Goal: Task Accomplishment & Management: Complete application form

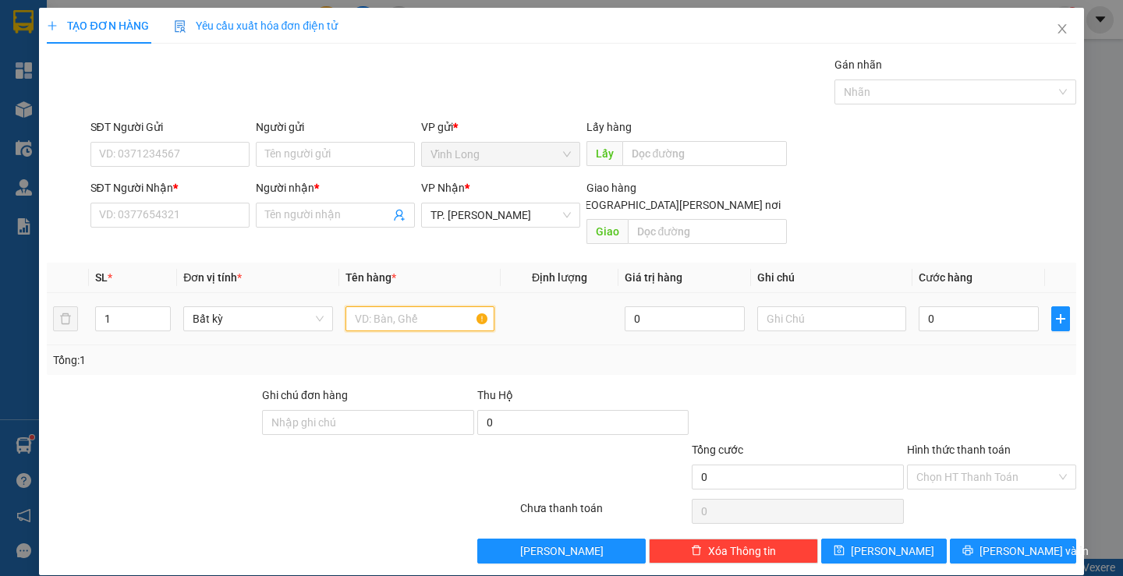
click at [407, 306] on input "text" at bounding box center [419, 318] width 149 height 25
type input "THÙNG MUSS"
type input "THƯ"
type input "2"
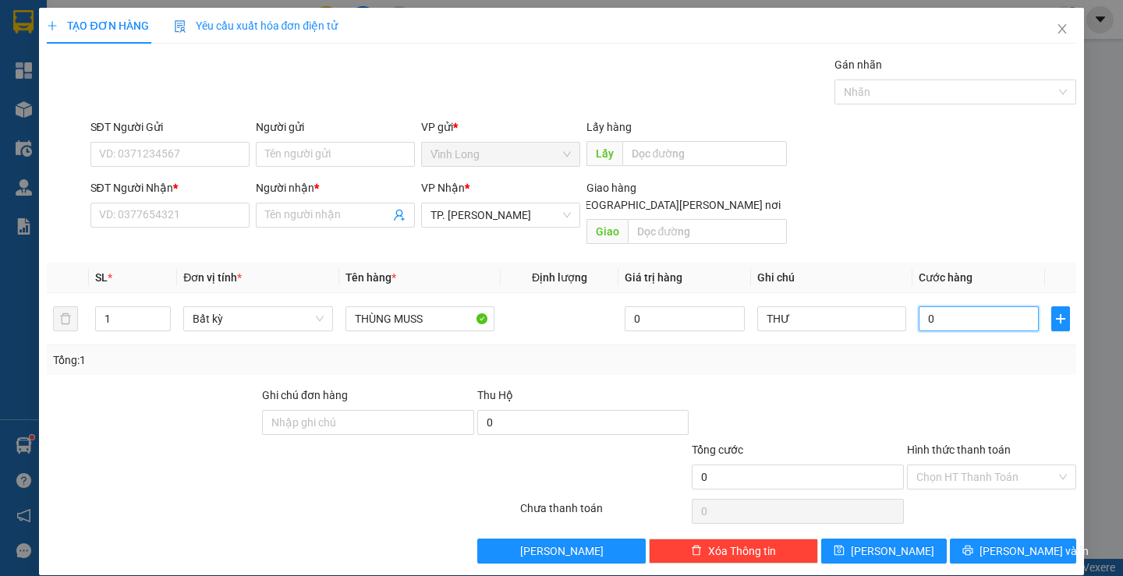
type input "2"
type input "20"
type input "20.000"
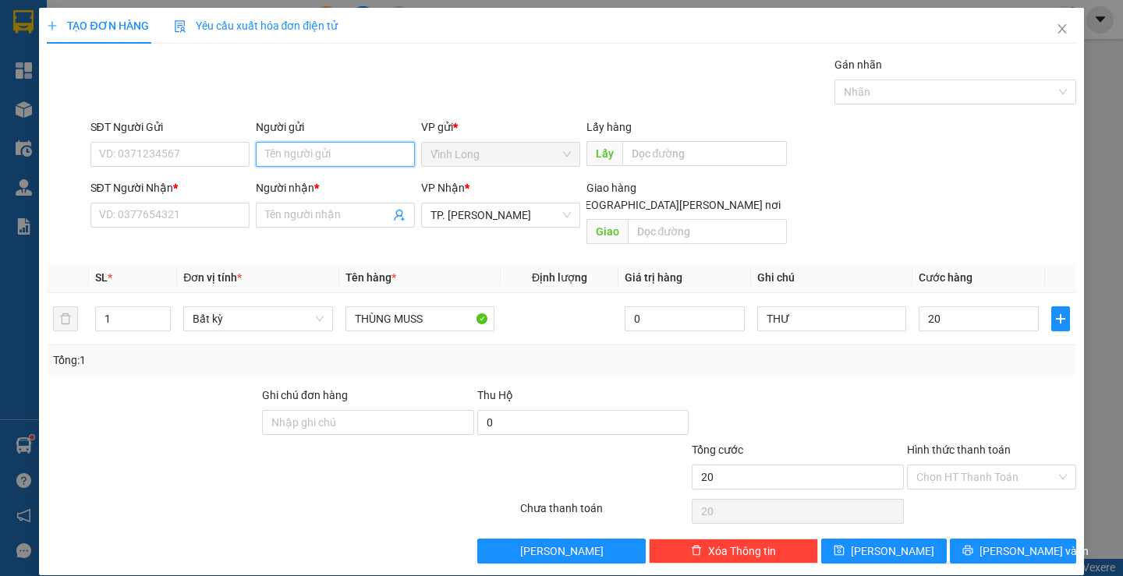
type input "20.000"
click at [312, 151] on input "Người gửi" at bounding box center [335, 154] width 159 height 25
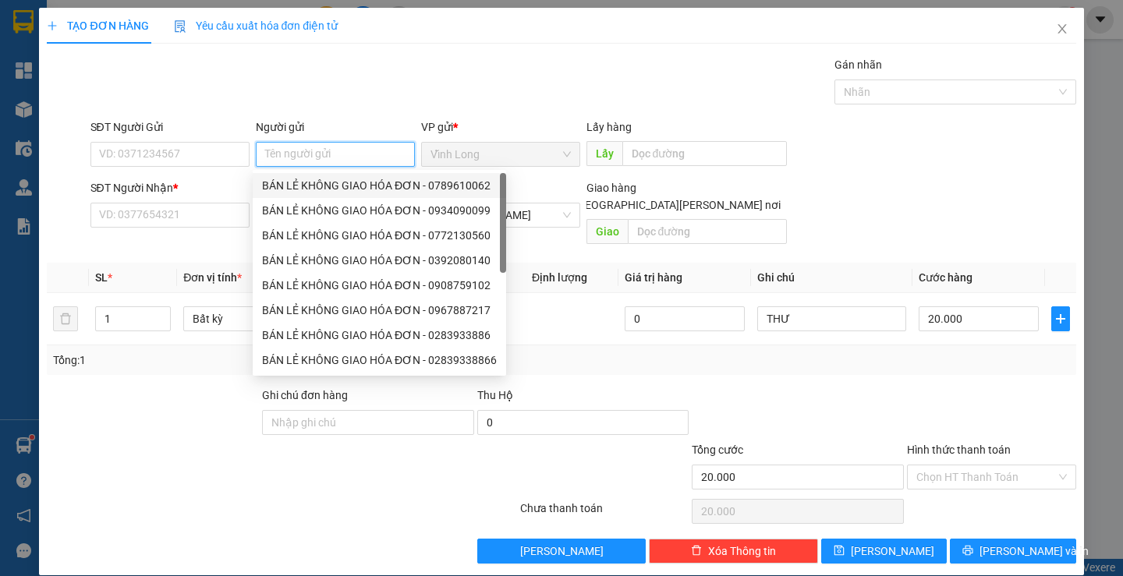
click at [316, 185] on div "BÁN LẺ KHÔNG GIAO HÓA ĐƠN - 0789610062" at bounding box center [379, 185] width 235 height 17
type input "0789610062"
type input "BÁN LẺ KHÔNG GIAO HÓA ĐƠN"
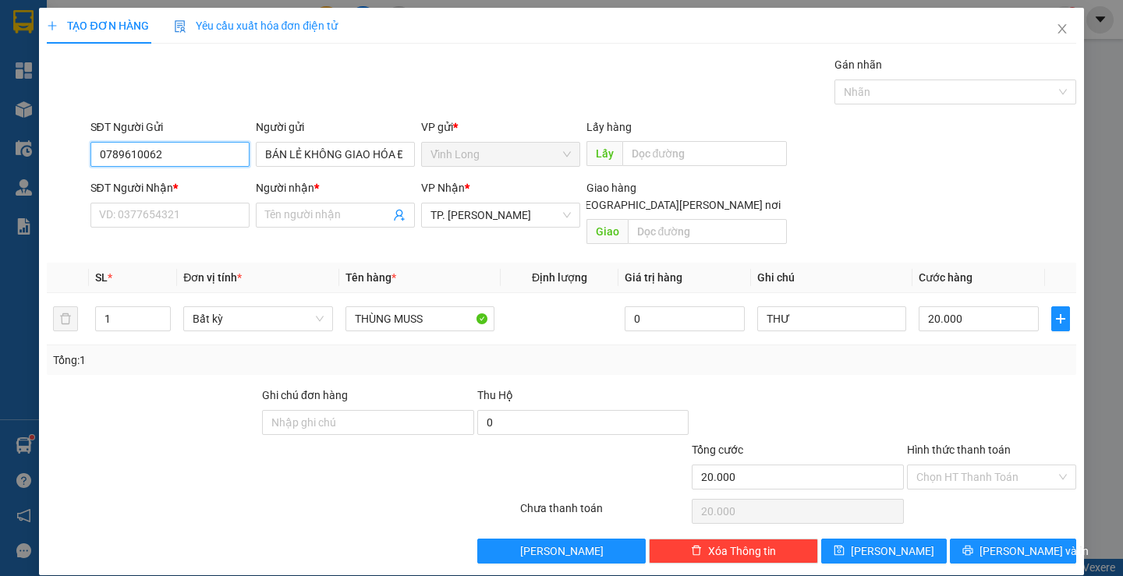
click at [226, 156] on input "0789610062" at bounding box center [169, 154] width 159 height 25
click at [207, 212] on input "SĐT Người Nhận *" at bounding box center [169, 215] width 159 height 25
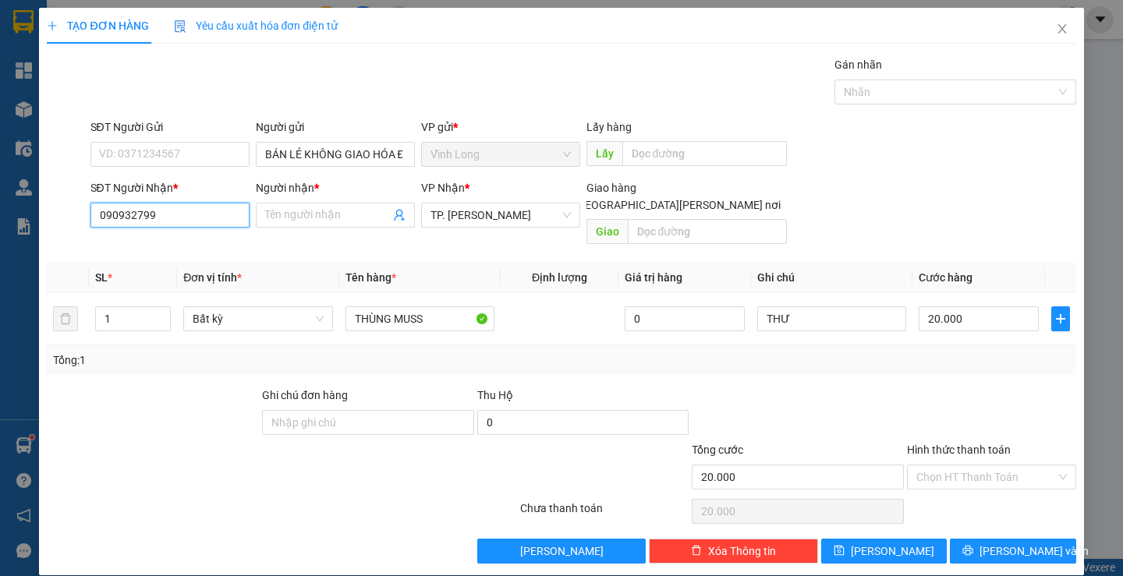
type input "0909327990"
click at [147, 236] on div "0909327990 - A VIỆT" at bounding box center [168, 246] width 158 height 25
type input "A VIỆT"
type input "0909327990"
click at [956, 466] on input "Hình thức thanh toán" at bounding box center [986, 477] width 140 height 23
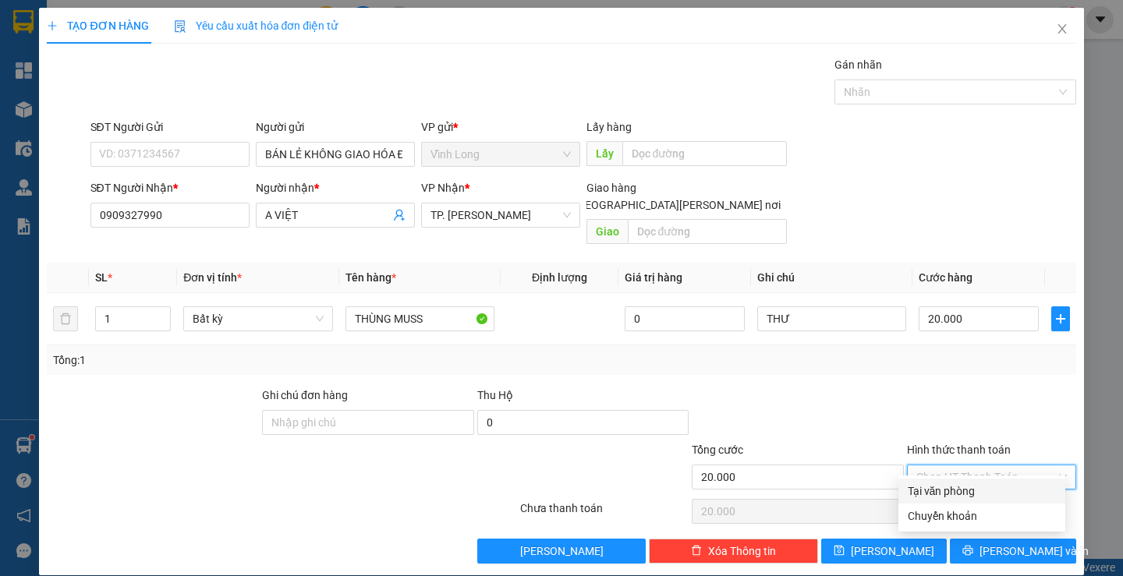
click at [963, 488] on div "Tại văn phòng" at bounding box center [982, 491] width 148 height 17
type input "0"
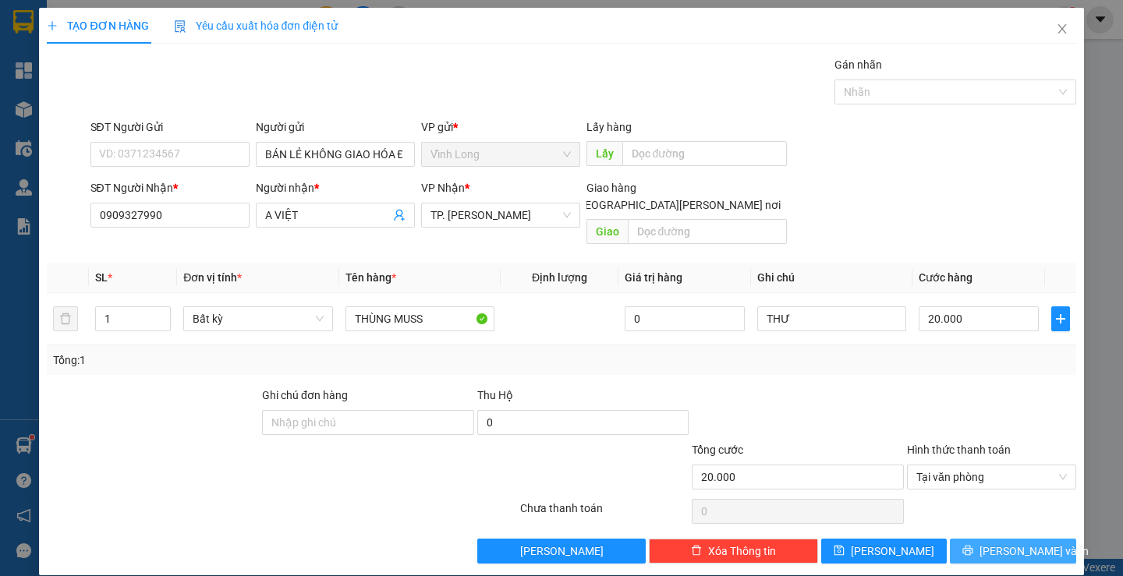
click at [973, 545] on icon "printer" at bounding box center [967, 550] width 11 height 11
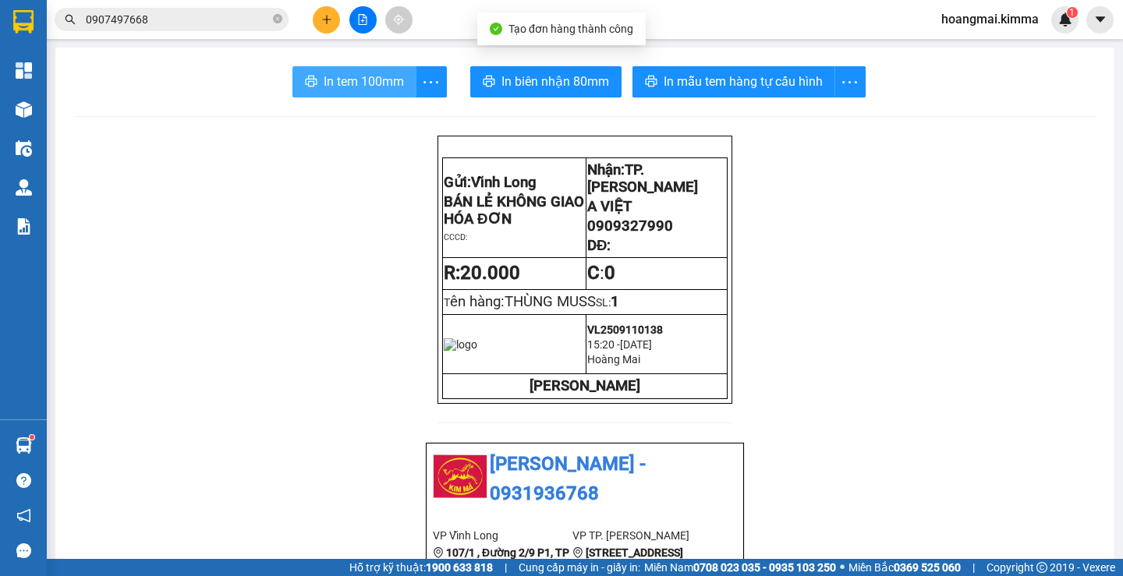
click at [324, 85] on span "In tem 100mm" at bounding box center [364, 81] width 80 height 19
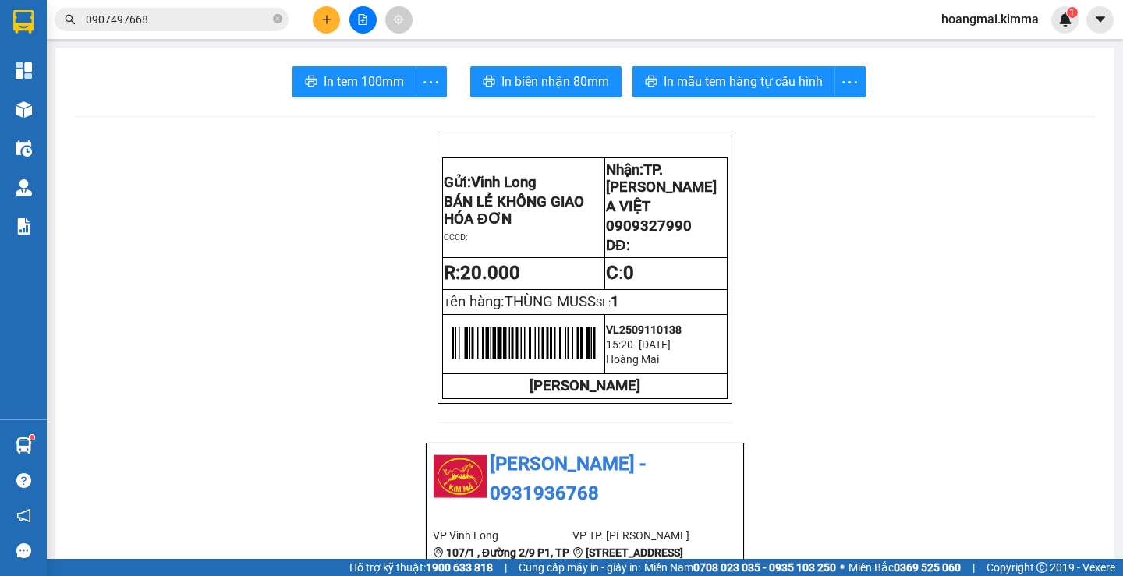
click at [190, 16] on input "0907497668" at bounding box center [178, 19] width 184 height 17
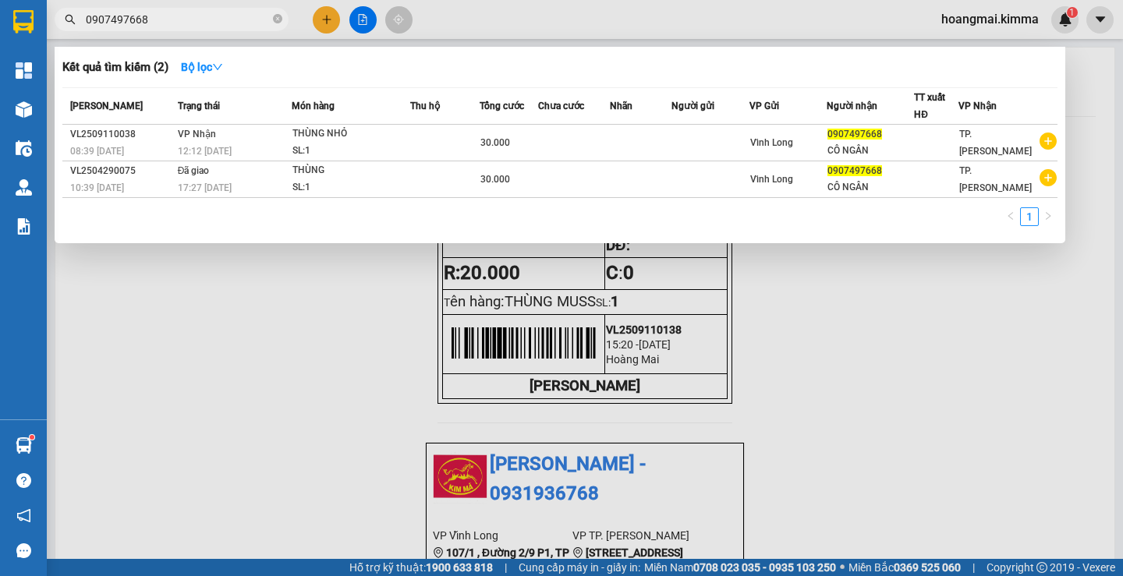
click at [190, 16] on input "0907497668" at bounding box center [178, 19] width 184 height 17
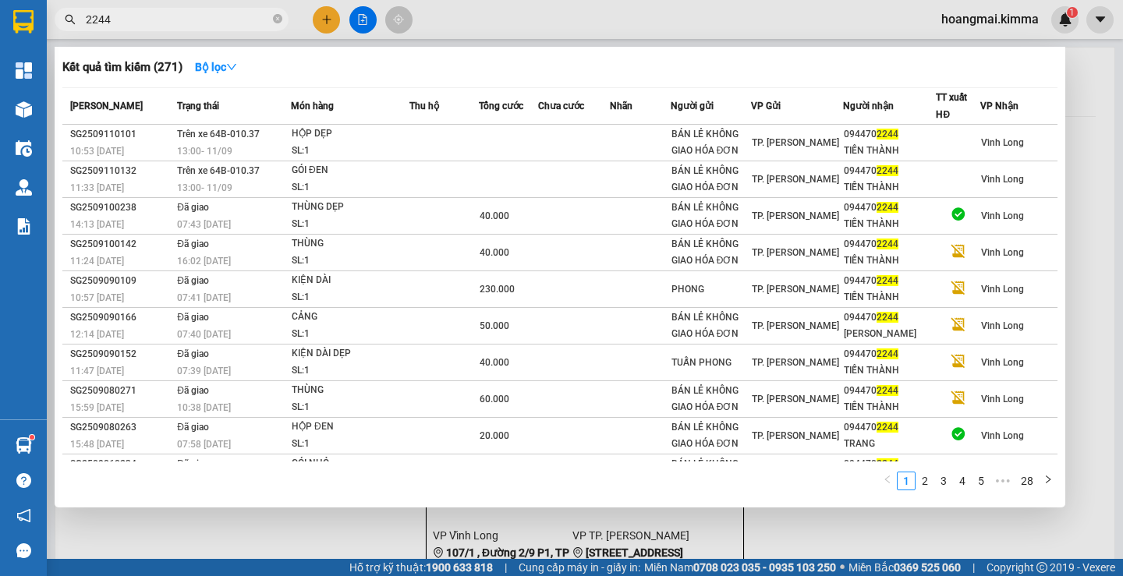
type input "2244"
click at [407, 523] on div at bounding box center [561, 288] width 1123 height 576
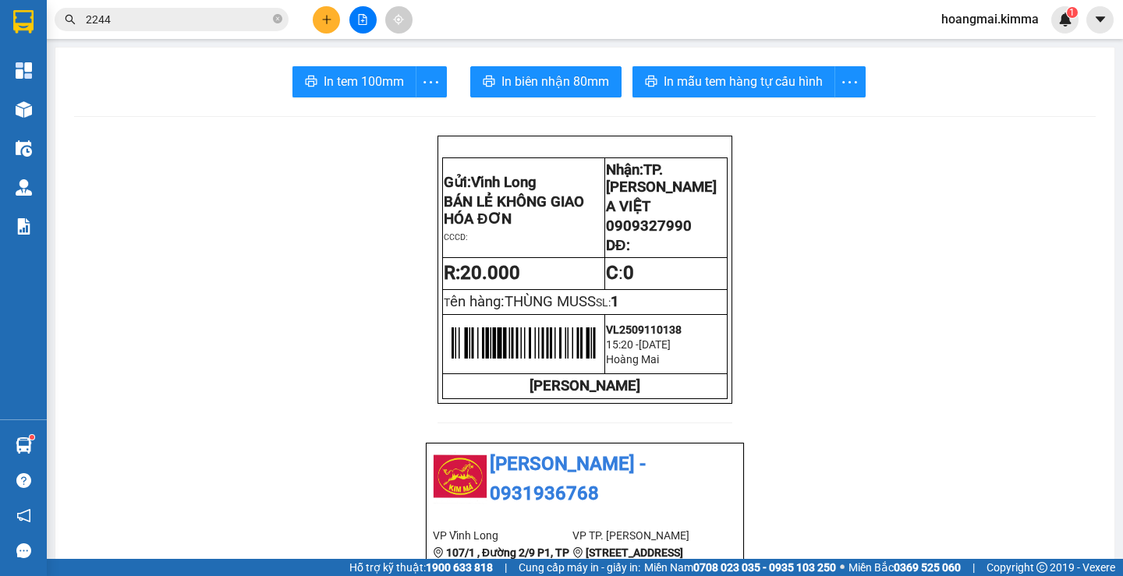
click at [323, 19] on icon "plus" at bounding box center [326, 19] width 9 height 1
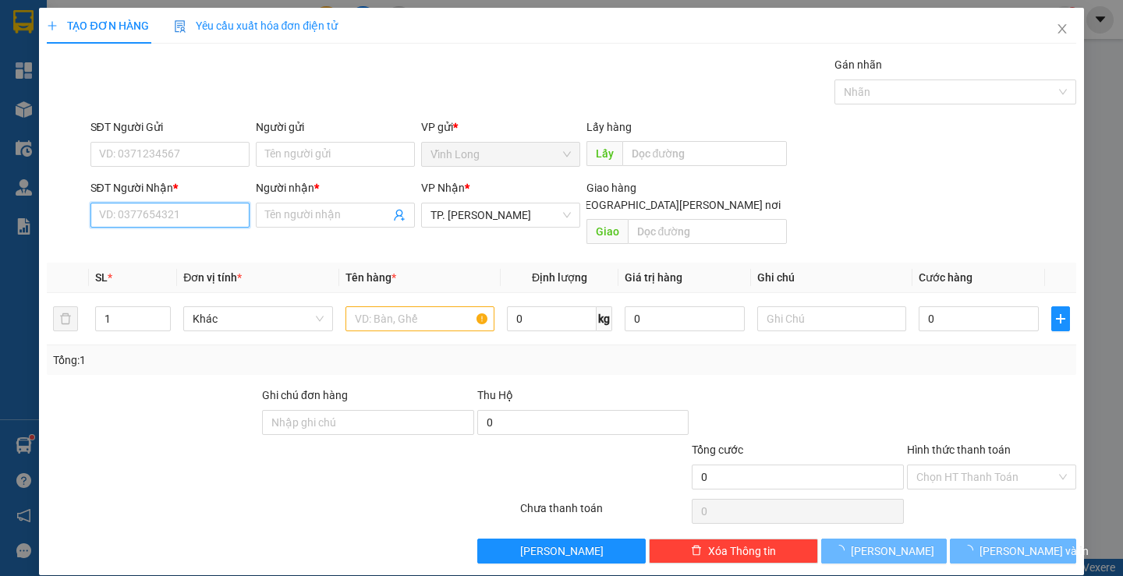
click at [216, 225] on input "SĐT Người Nhận *" at bounding box center [169, 215] width 159 height 25
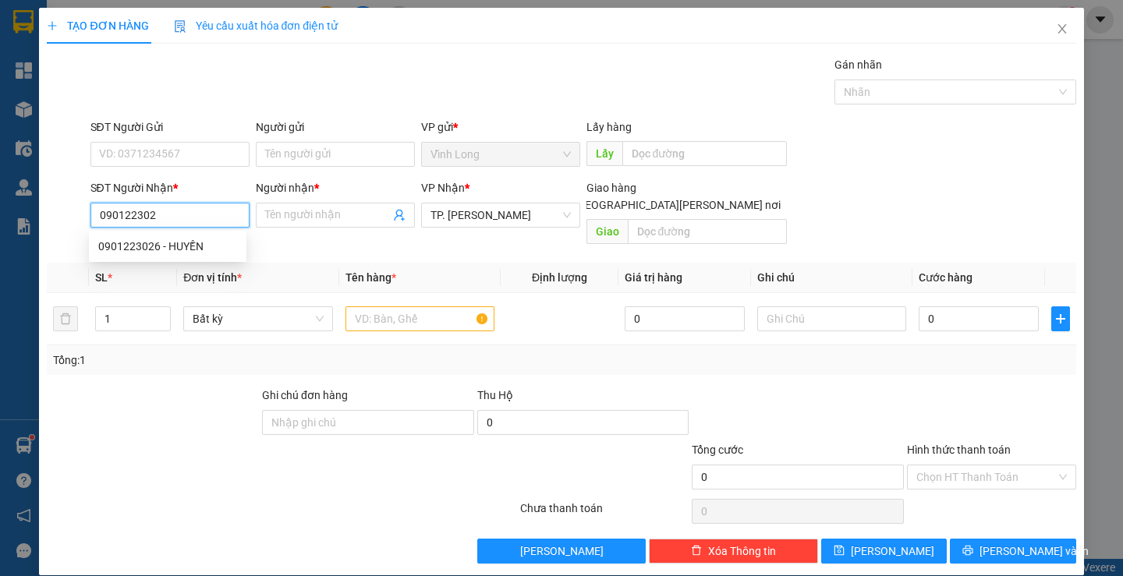
type input "0901223026"
click at [197, 238] on div "0901223026 - HUYỀN" at bounding box center [167, 246] width 139 height 17
type input "HUYỀN"
type input "0901223026"
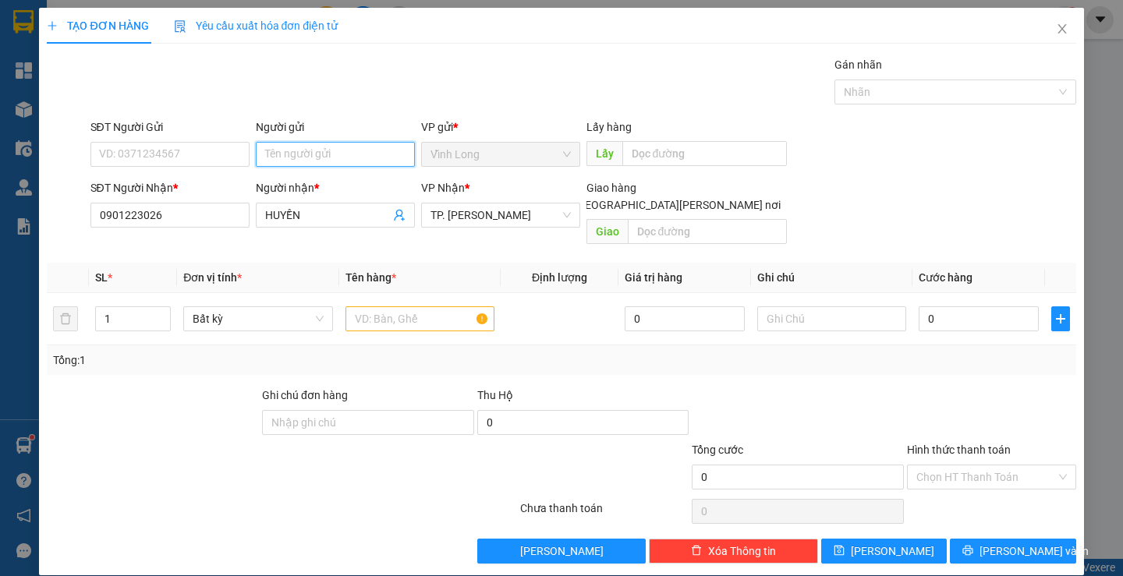
click at [286, 150] on input "Người gửi" at bounding box center [335, 154] width 159 height 25
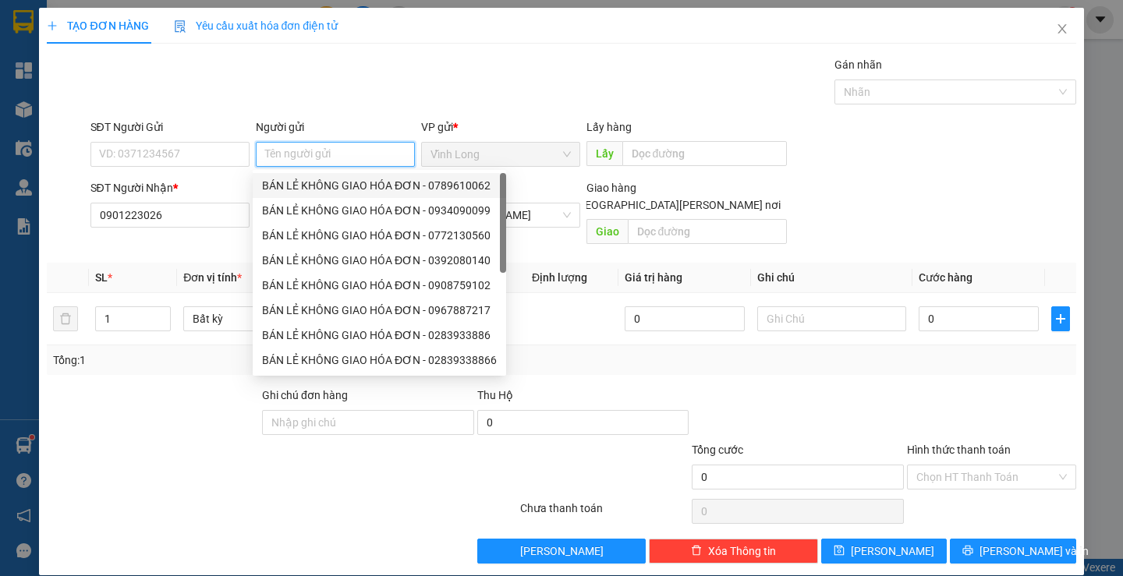
click at [319, 180] on div "BÁN LẺ KHÔNG GIAO HÓA ĐƠN - 0789610062" at bounding box center [379, 185] width 235 height 17
type input "0789610062"
type input "BÁN LẺ KHÔNG GIAO HÓA ĐƠN"
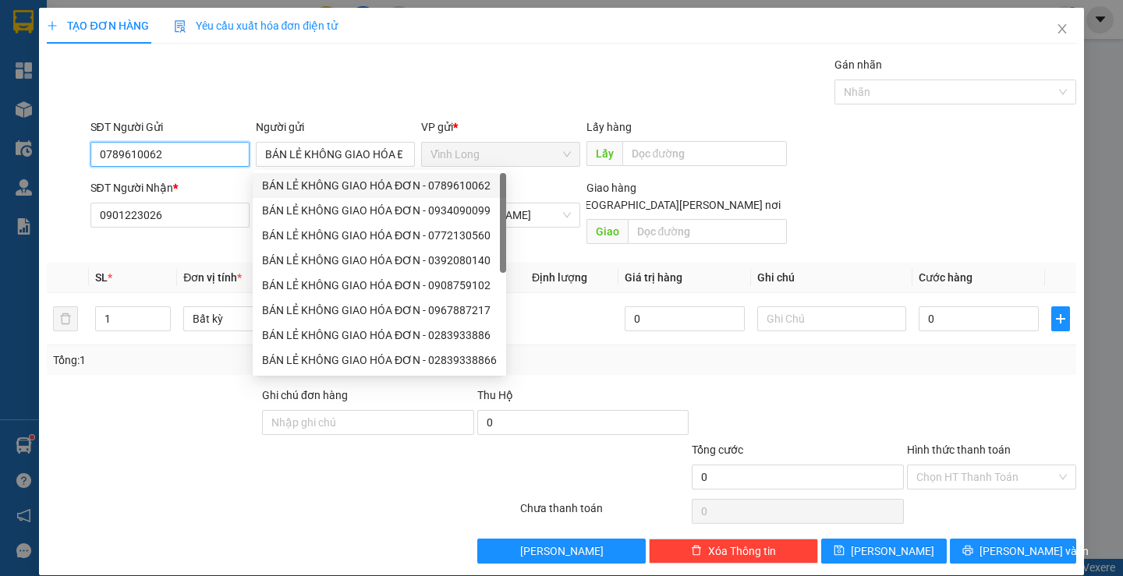
click at [213, 154] on input "0789610062" at bounding box center [169, 154] width 159 height 25
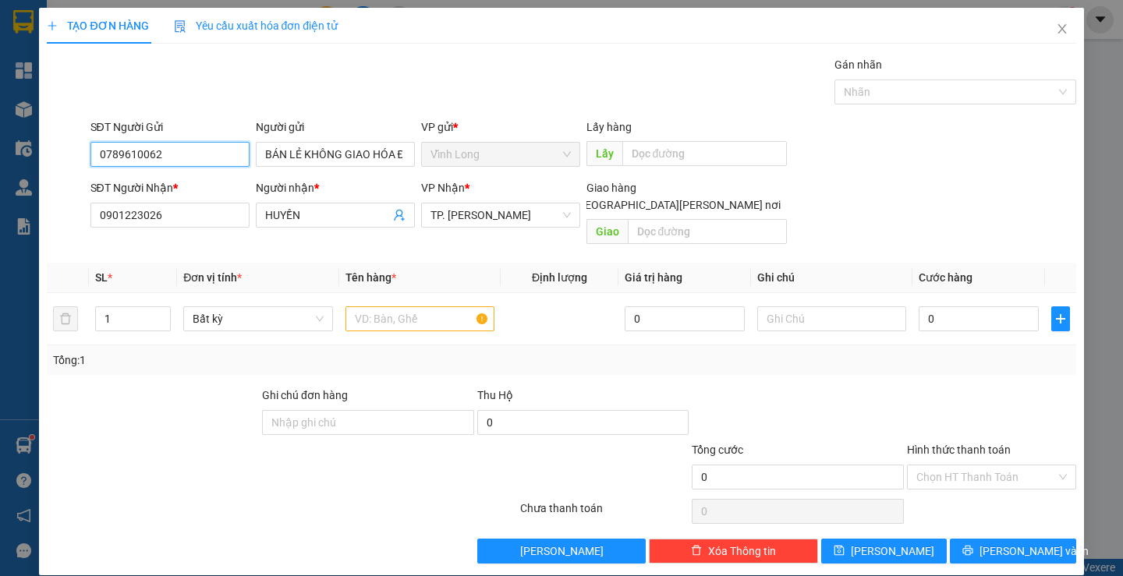
click at [213, 154] on input "0789610062" at bounding box center [169, 154] width 159 height 25
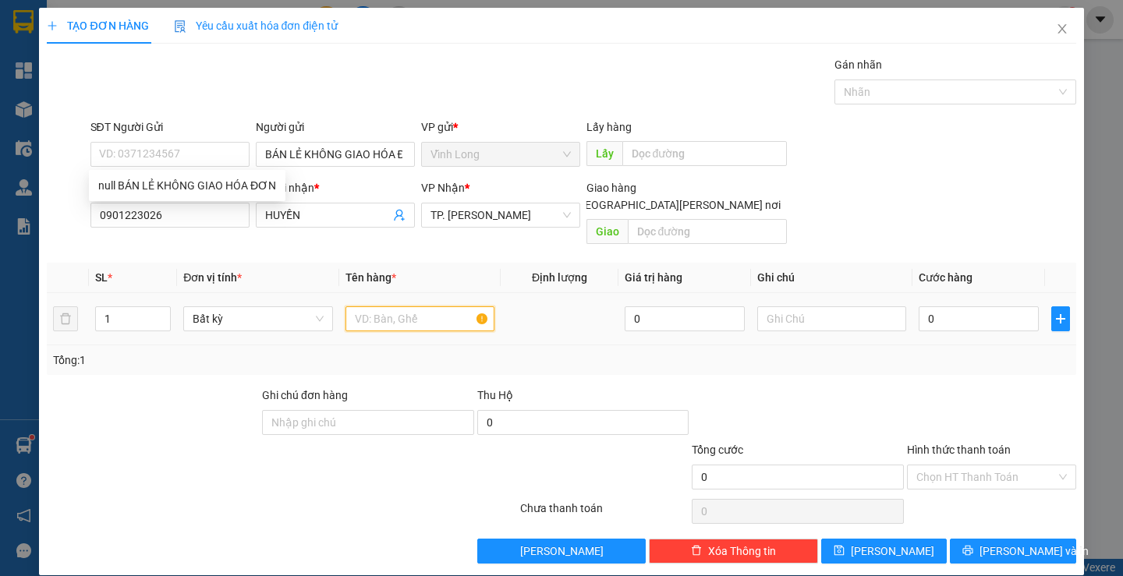
click at [452, 306] on input "text" at bounding box center [419, 318] width 149 height 25
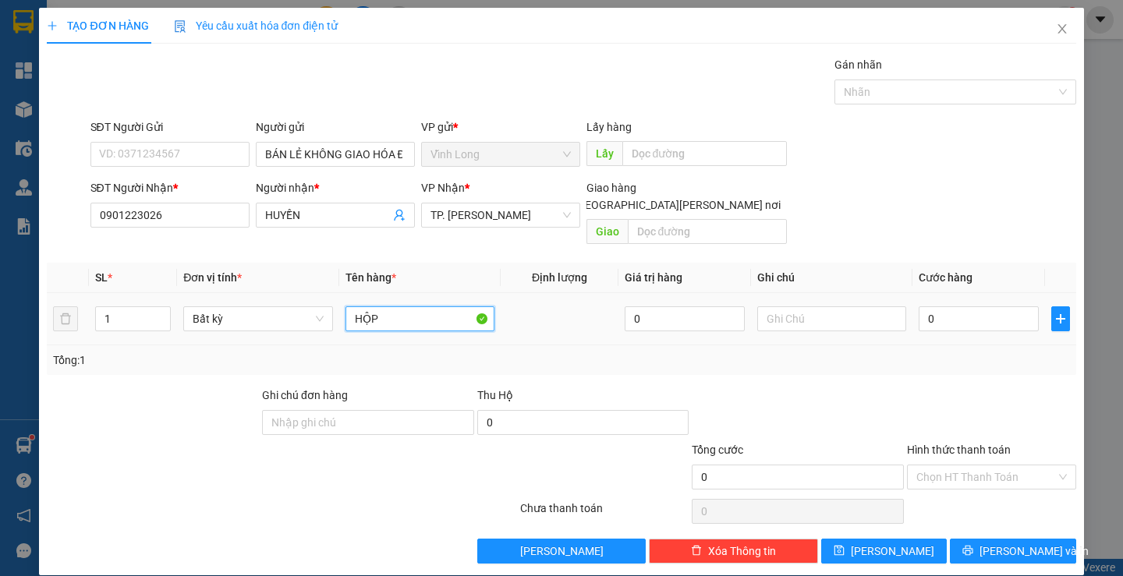
type input "HỘP"
type input "THƯ"
type input "2"
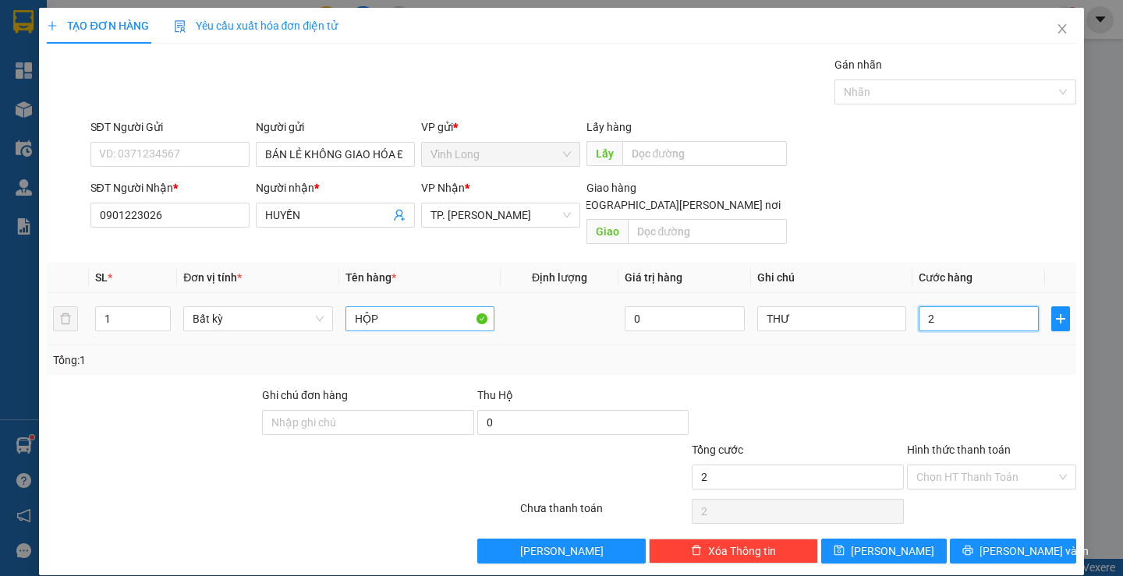
type input "20"
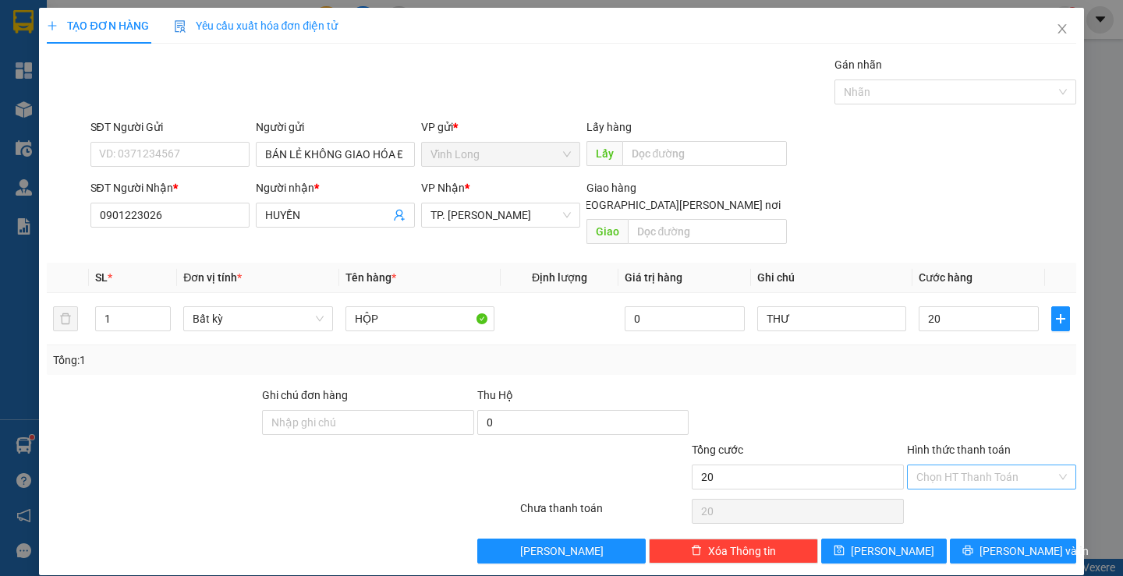
type input "20.000"
click at [952, 466] on input "Hình thức thanh toán" at bounding box center [986, 477] width 140 height 23
click at [944, 483] on div "Tại văn phòng" at bounding box center [982, 491] width 148 height 17
type input "0"
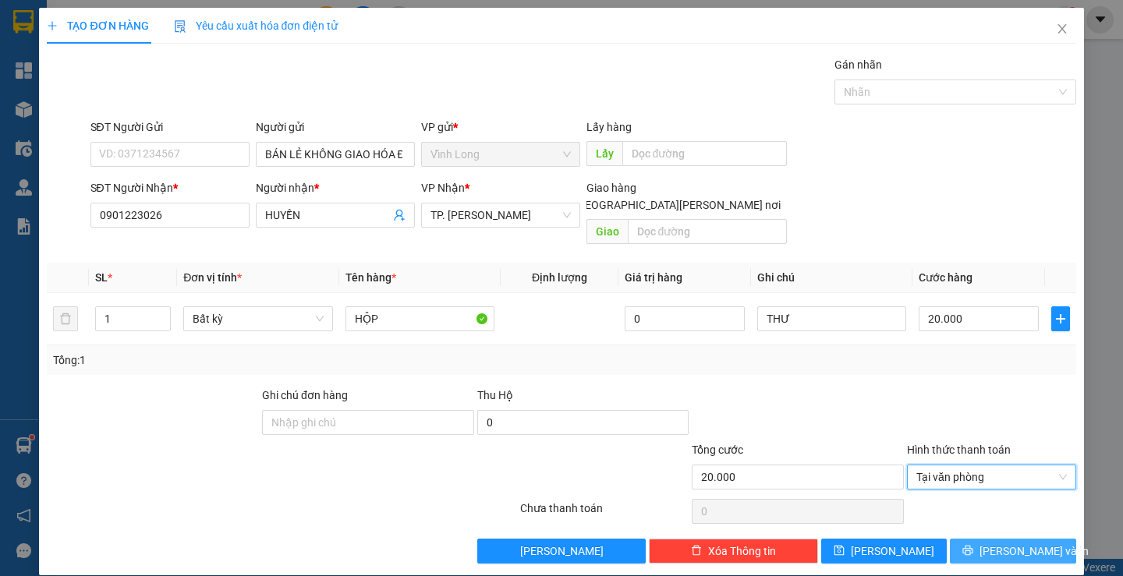
click at [1015, 545] on button "[PERSON_NAME] và In" at bounding box center [1013, 551] width 126 height 25
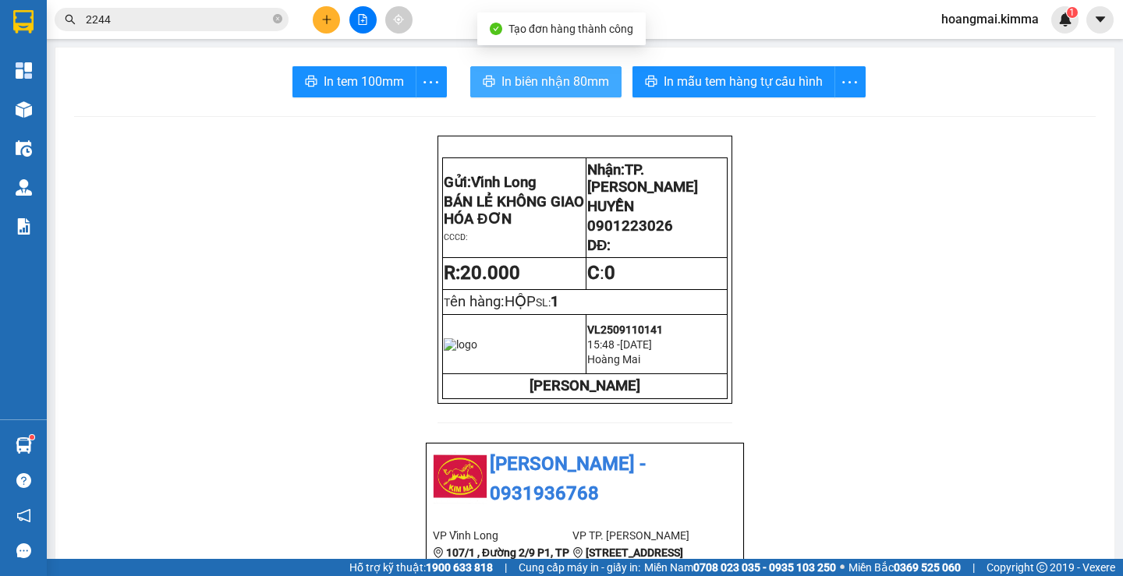
click at [516, 73] on span "In biên nhận 80mm" at bounding box center [555, 81] width 108 height 19
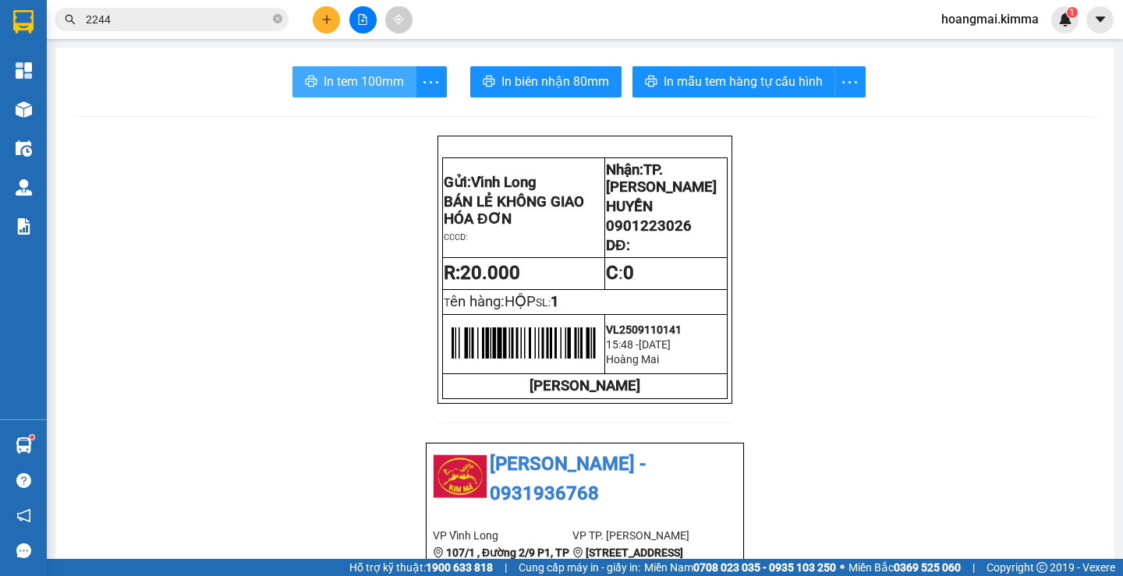
click at [360, 89] on span "In tem 100mm" at bounding box center [364, 81] width 80 height 19
